Goal: Task Accomplishment & Management: Use online tool/utility

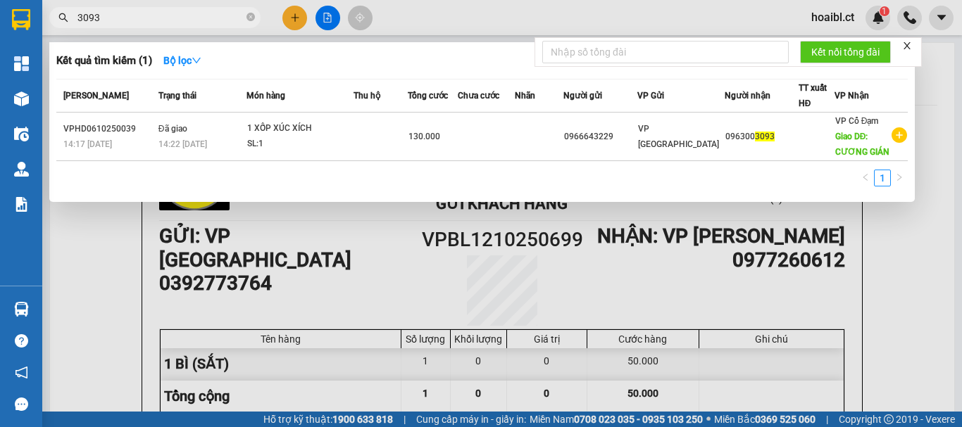
click at [140, 18] on input "3093" at bounding box center [160, 17] width 166 height 15
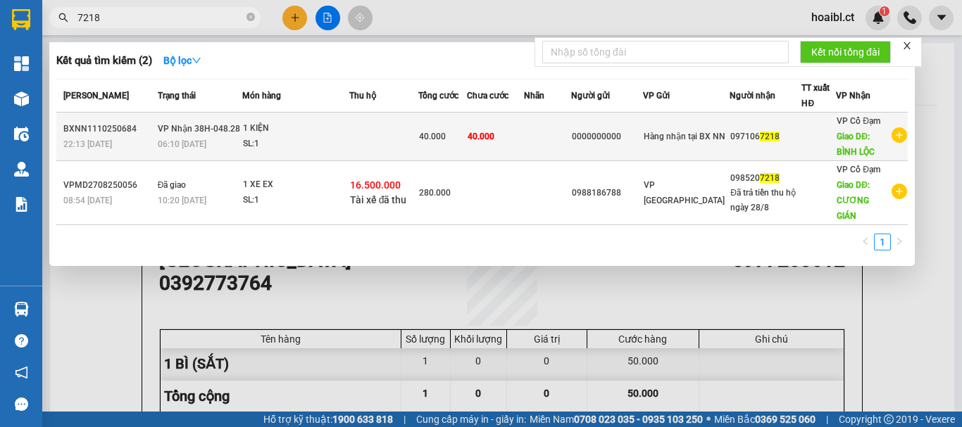
type input "7218"
click at [467, 144] on td "40.000" at bounding box center [442, 137] width 49 height 49
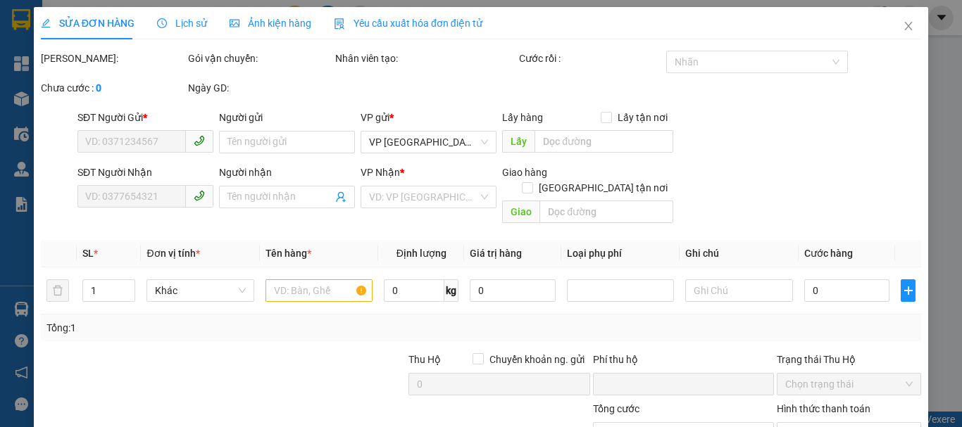
type input "0000000000"
type input "0971067218"
type input "BÌNH LỘC"
type input "0"
type input "40.000"
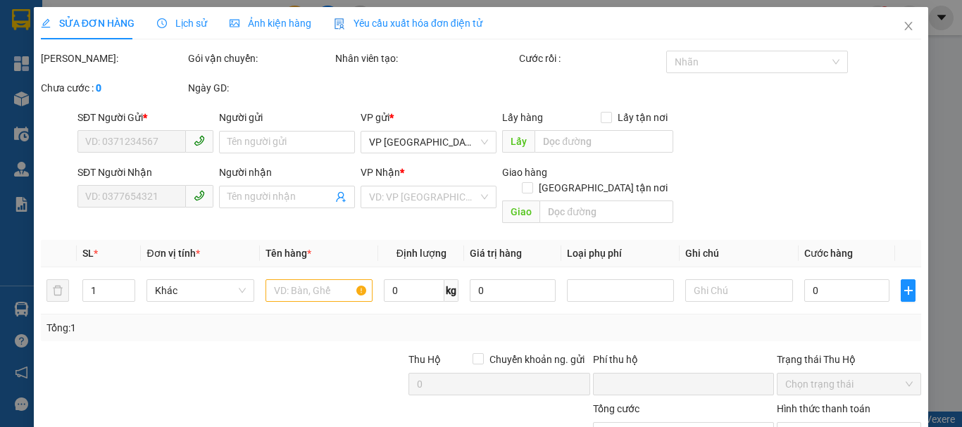
type input "40.000"
